Goal: Book appointment/travel/reservation

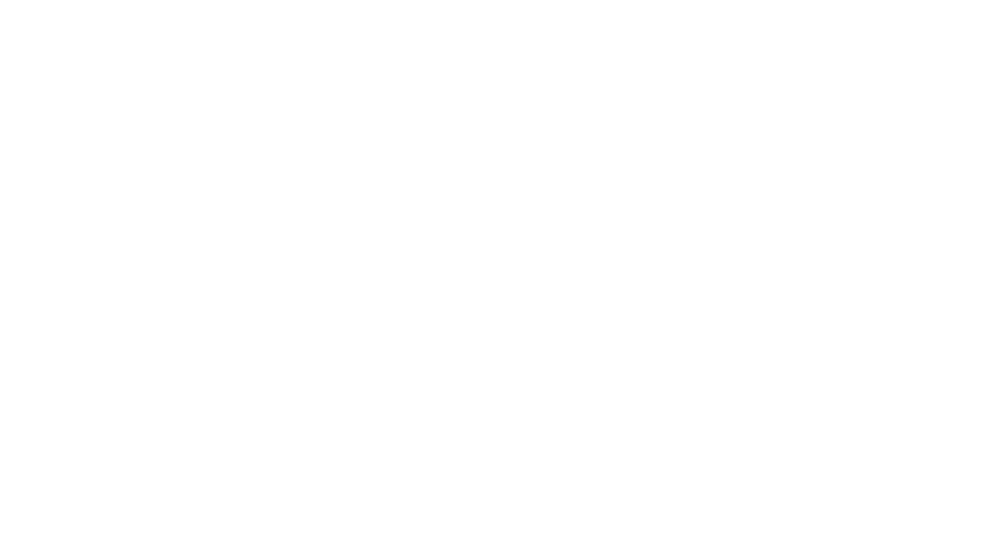
select select "**"
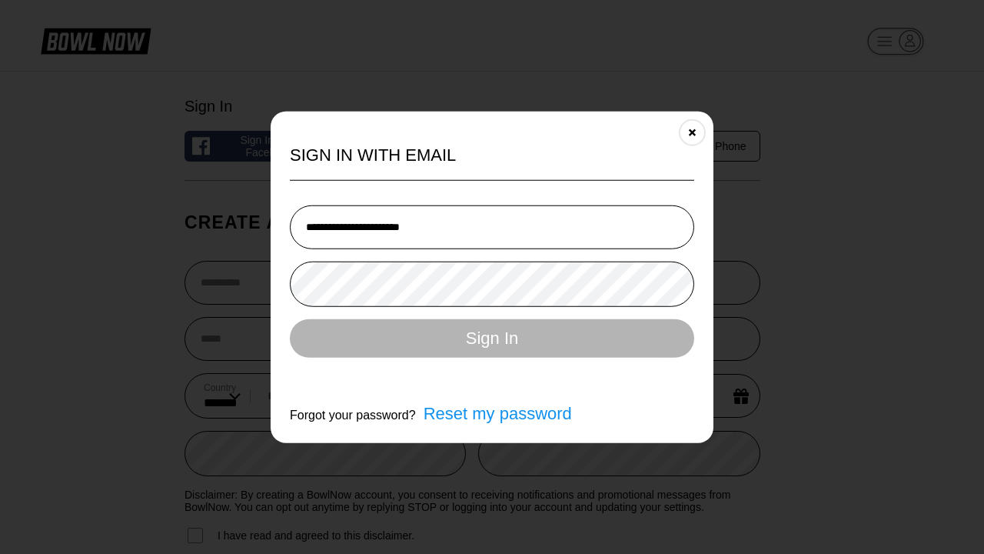
type input "**********"
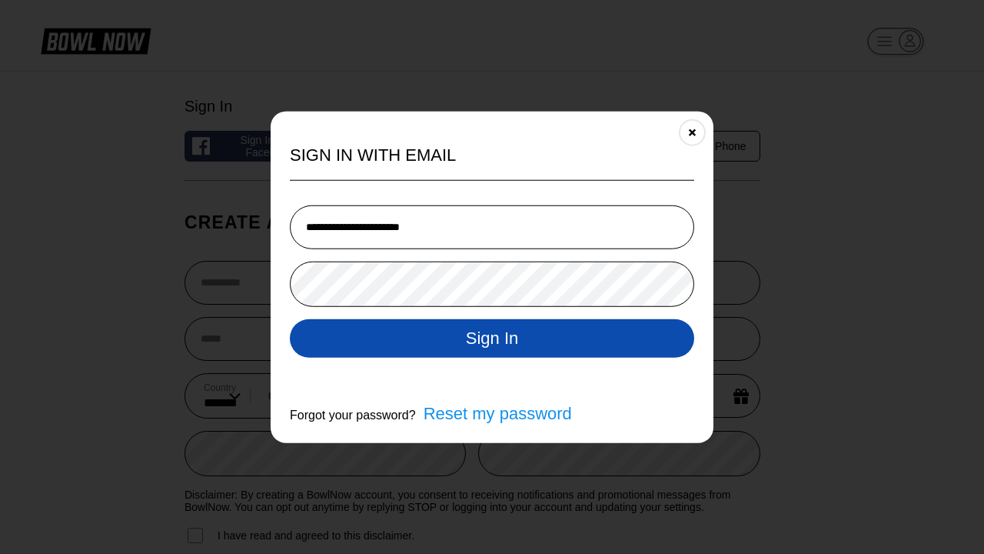
click at [492, 339] on button "Sign In" at bounding box center [492, 337] width 404 height 38
